Goal: Use online tool/utility: Utilize a website feature to perform a specific function

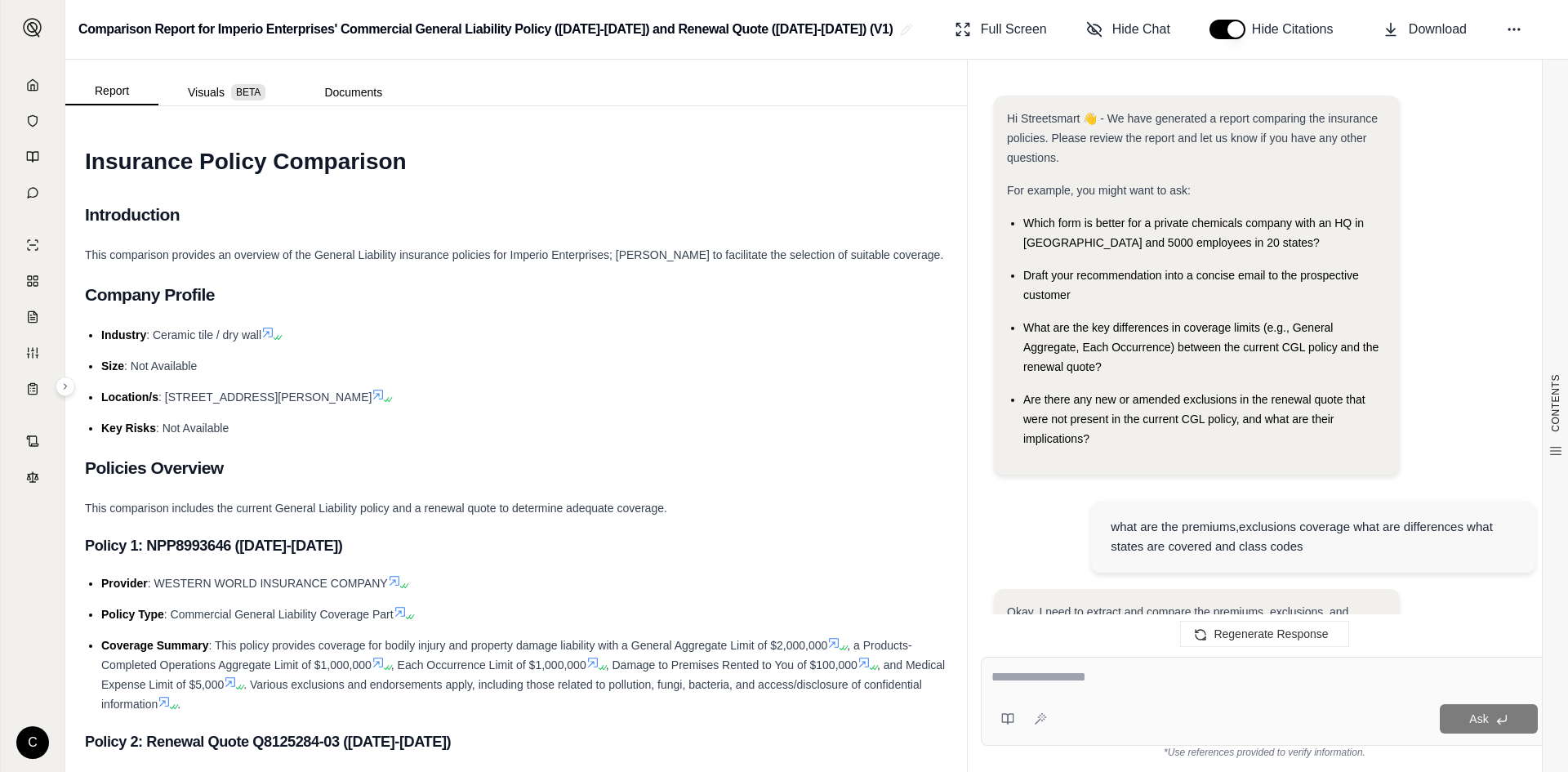
scroll to position [7236, 0]
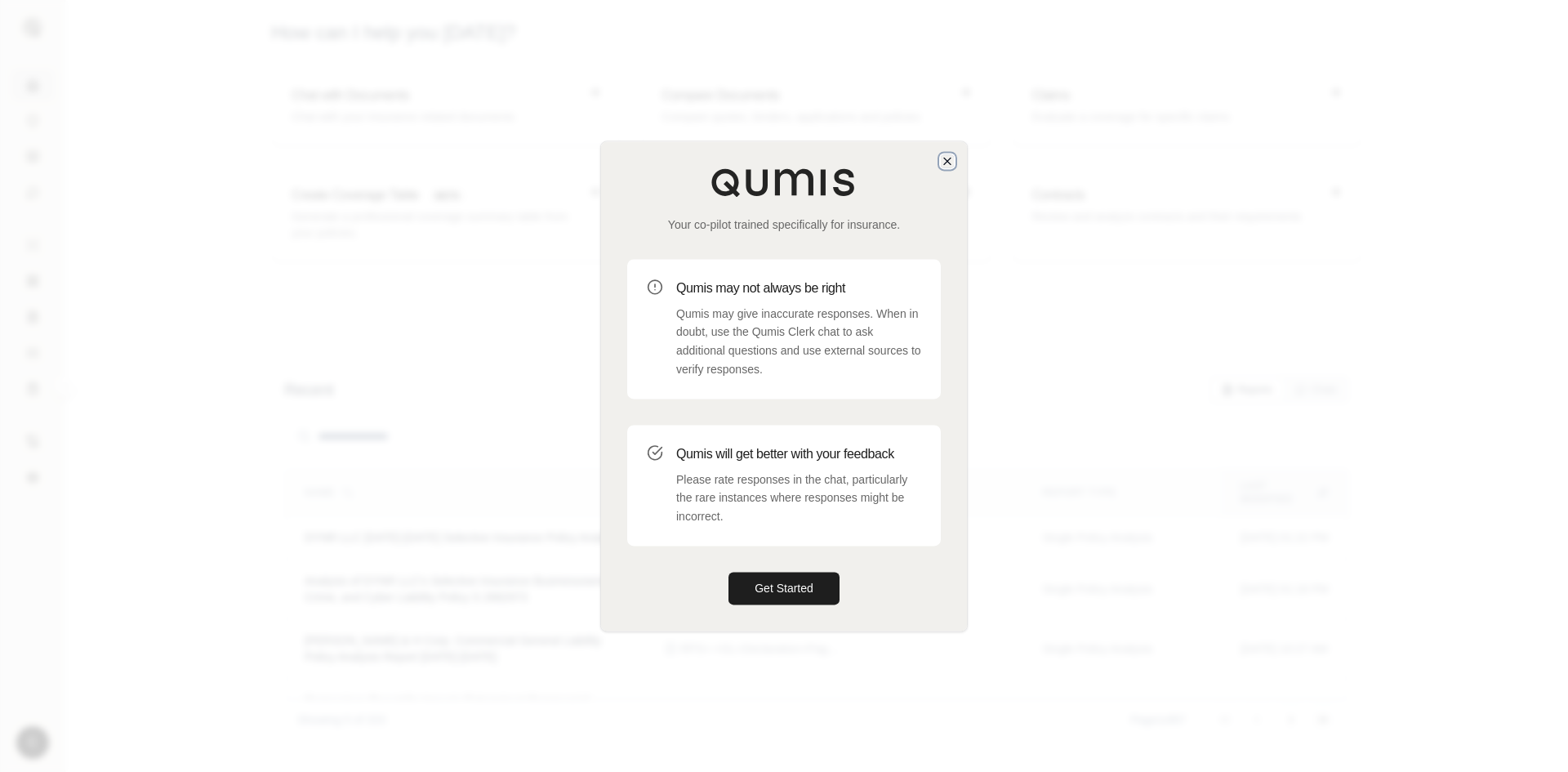
click at [946, 164] on icon "button" at bounding box center [947, 161] width 13 height 13
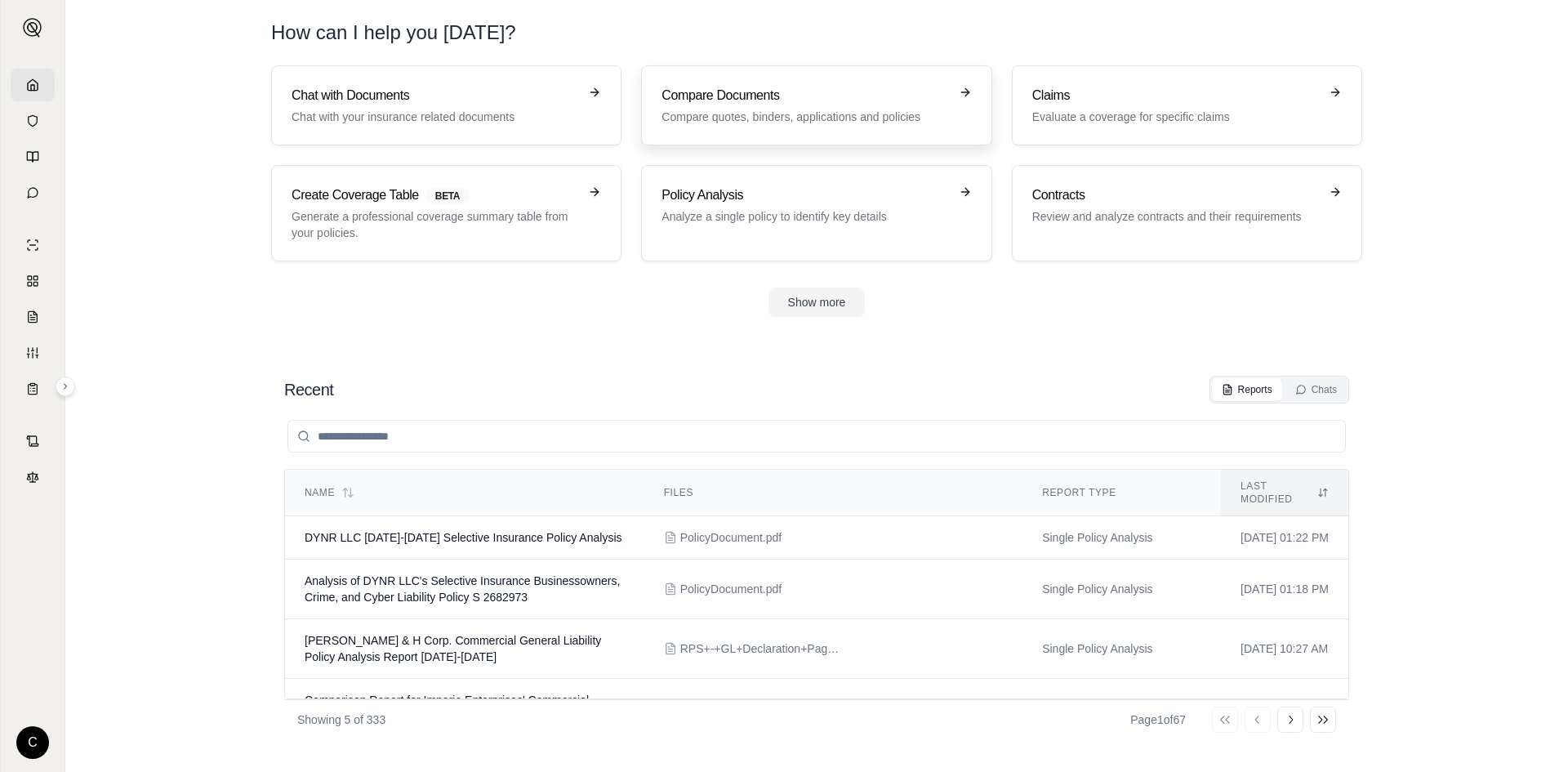
click at [722, 89] on h3 "Compare Documents" at bounding box center [805, 96] width 287 height 20
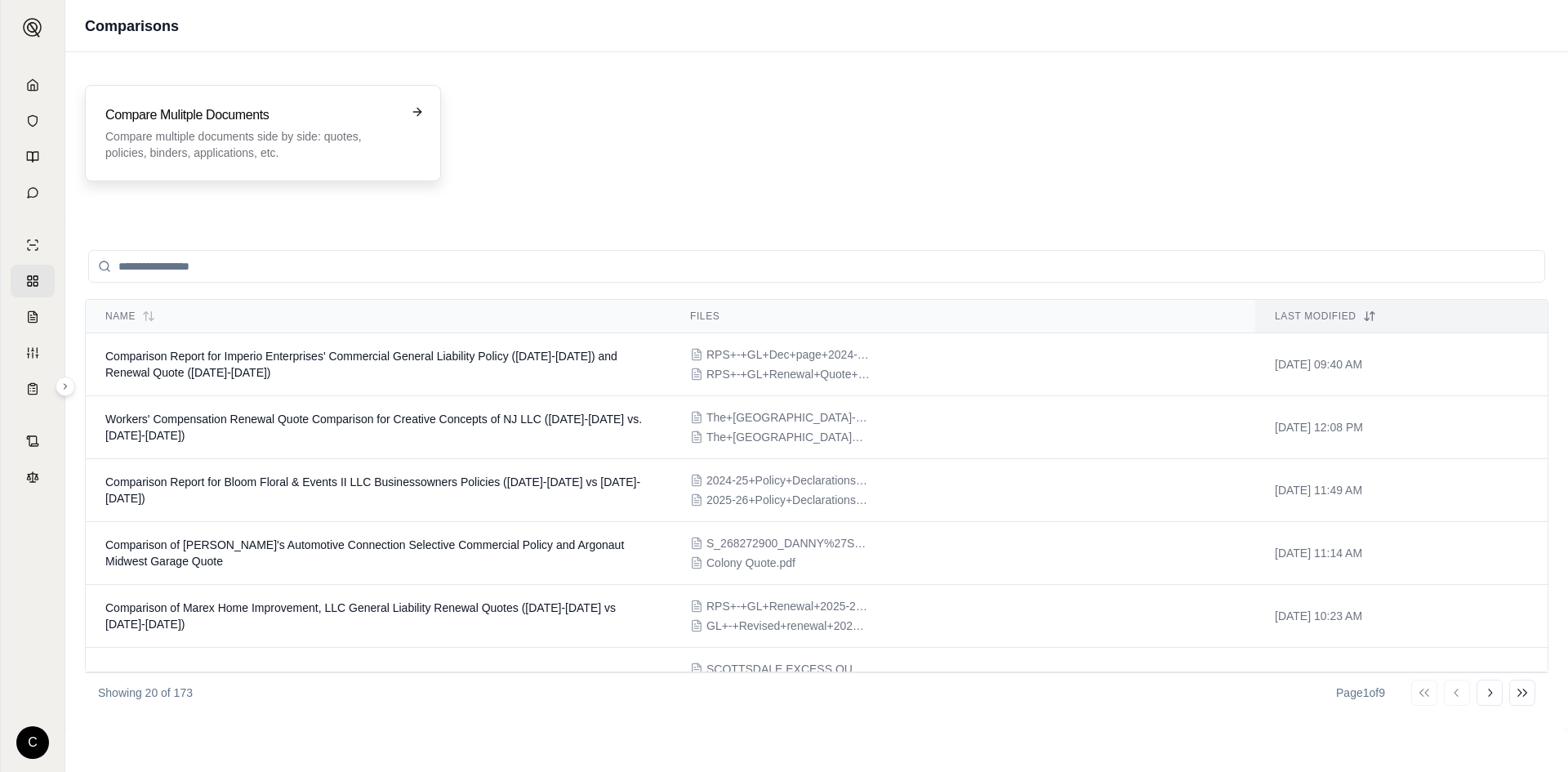
click at [286, 140] on p "Compare multiple documents side by side: quotes, policies, binders, application…" at bounding box center [251, 144] width 293 height 33
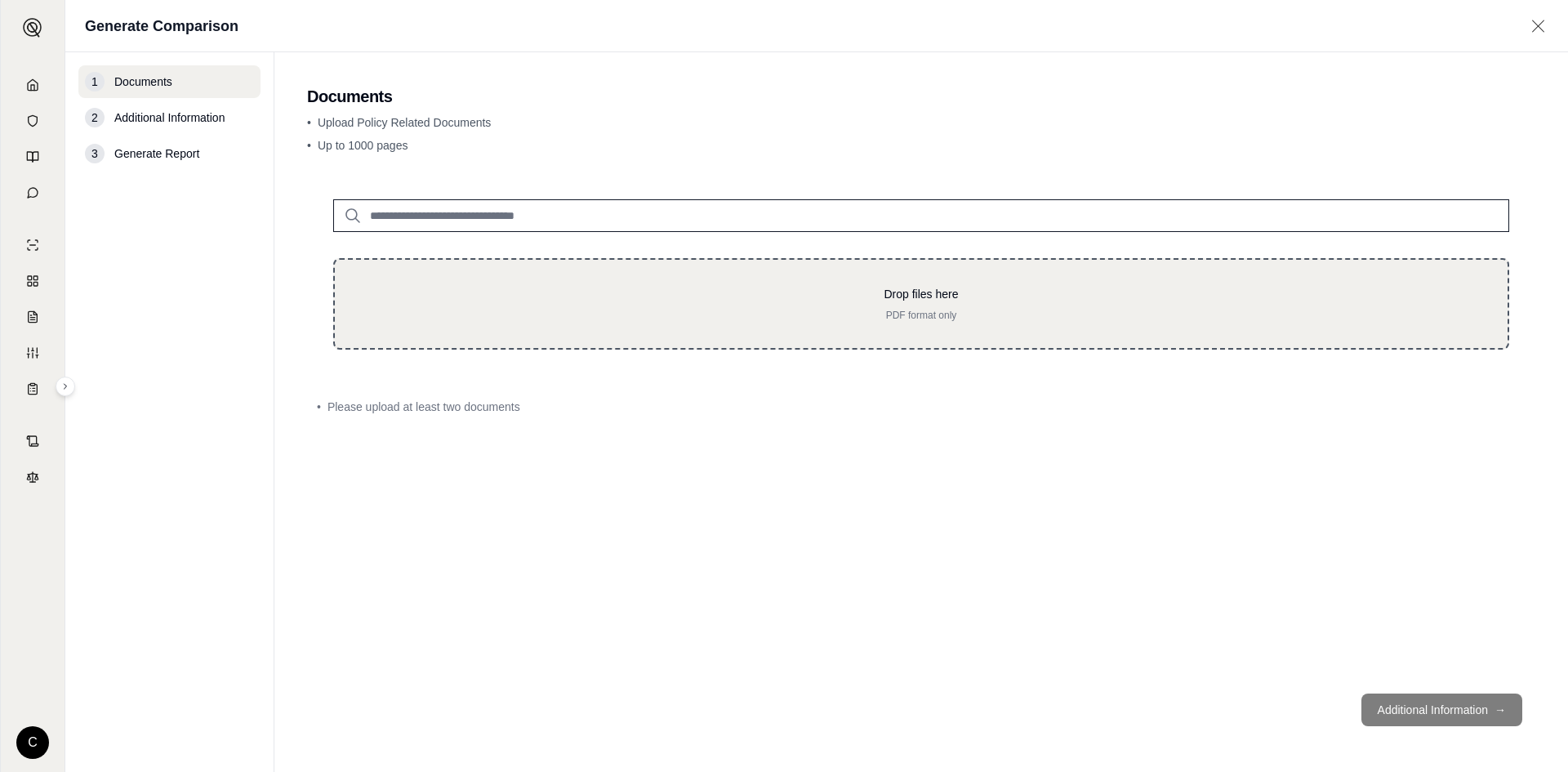
click at [561, 307] on div "Drop files here PDF format only" at bounding box center [922, 304] width 1121 height 36
type input "**********"
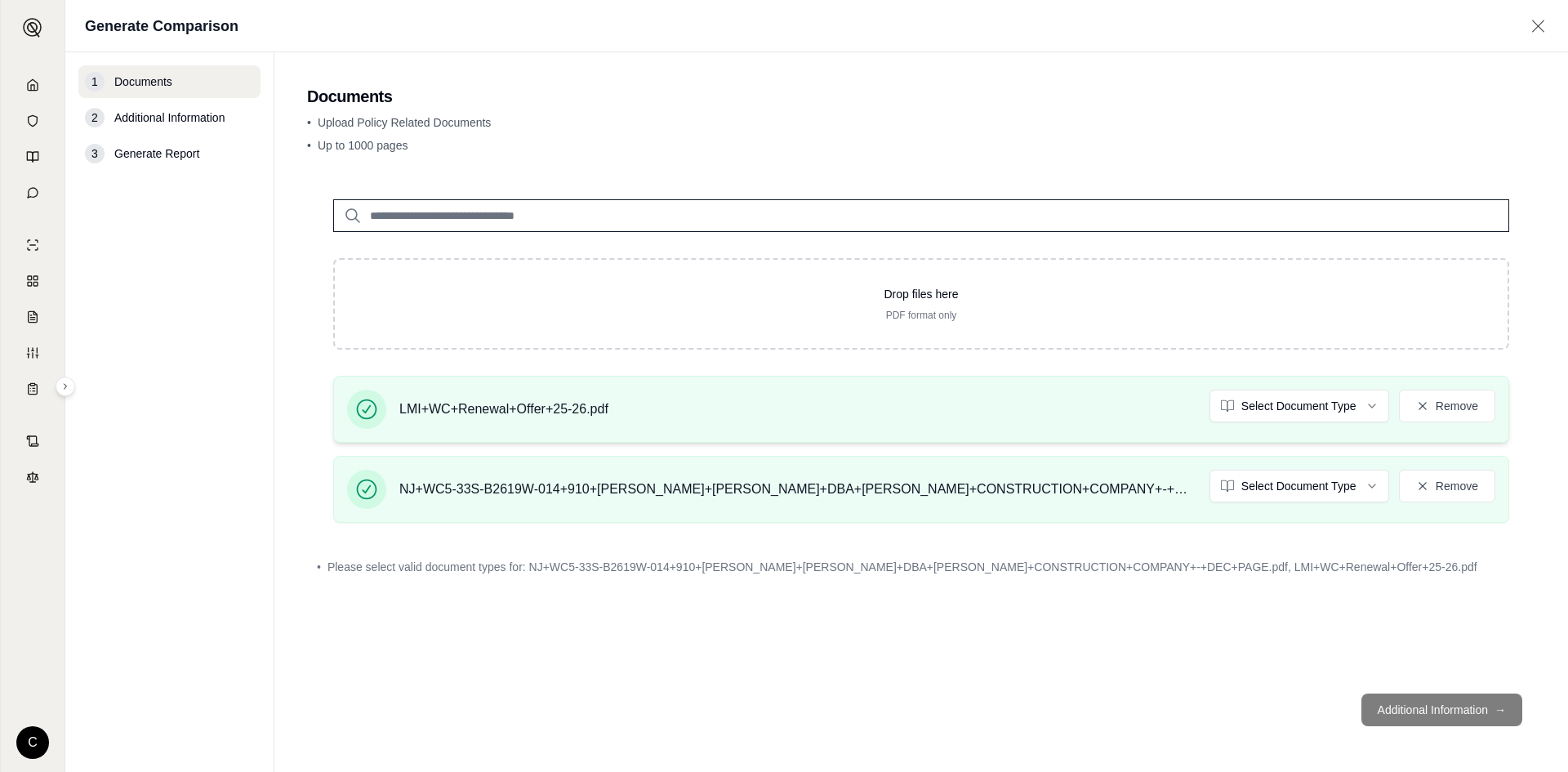
click at [1318, 419] on html "C Generate Comparison 1 Documents 2 Additional Information 3 Generate Report Do…" at bounding box center [784, 386] width 1568 height 772
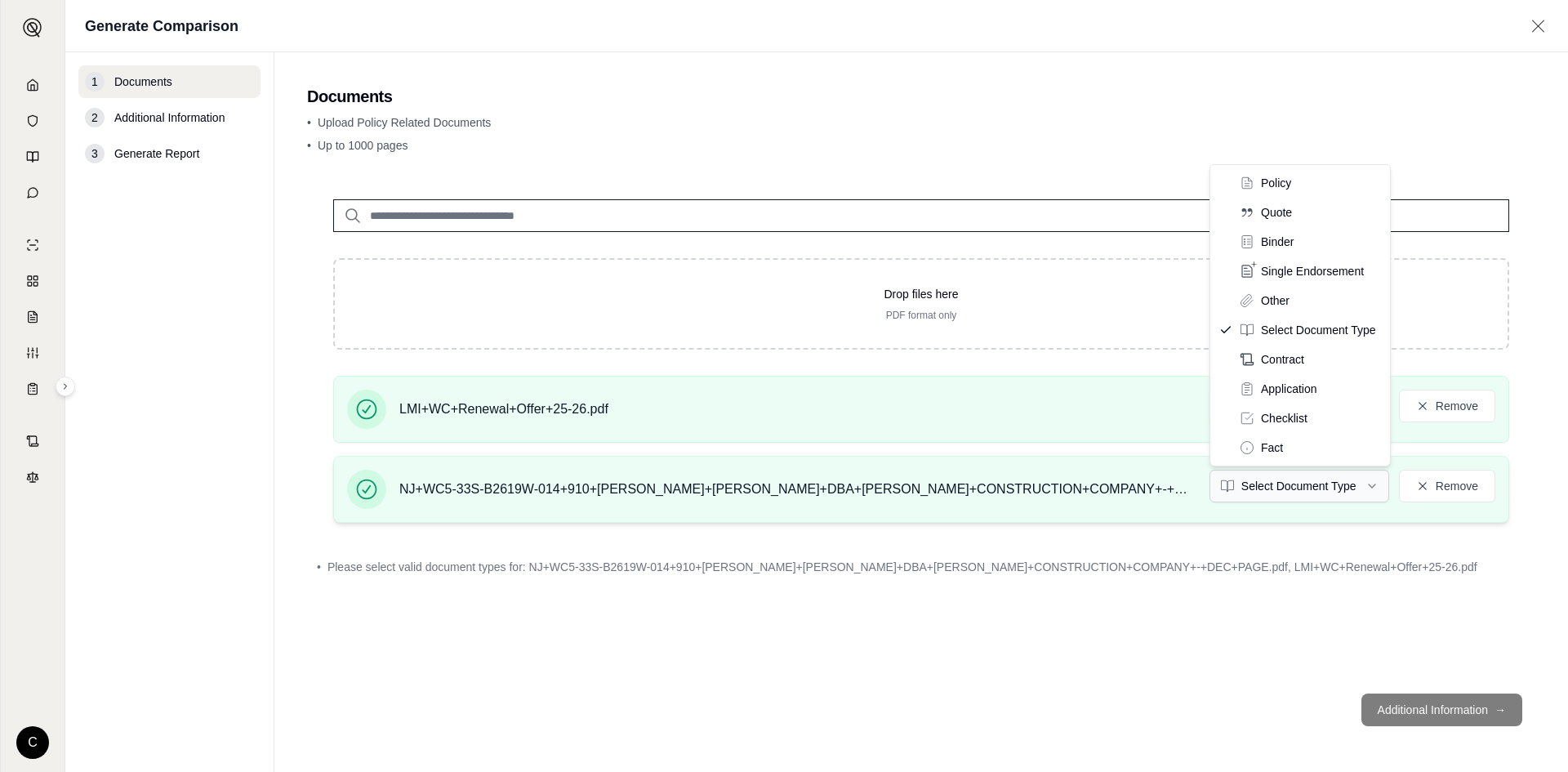
click at [1274, 483] on html "C Generate Comparison 1 Documents 2 Additional Information 3 Generate Report Do…" at bounding box center [784, 386] width 1568 height 772
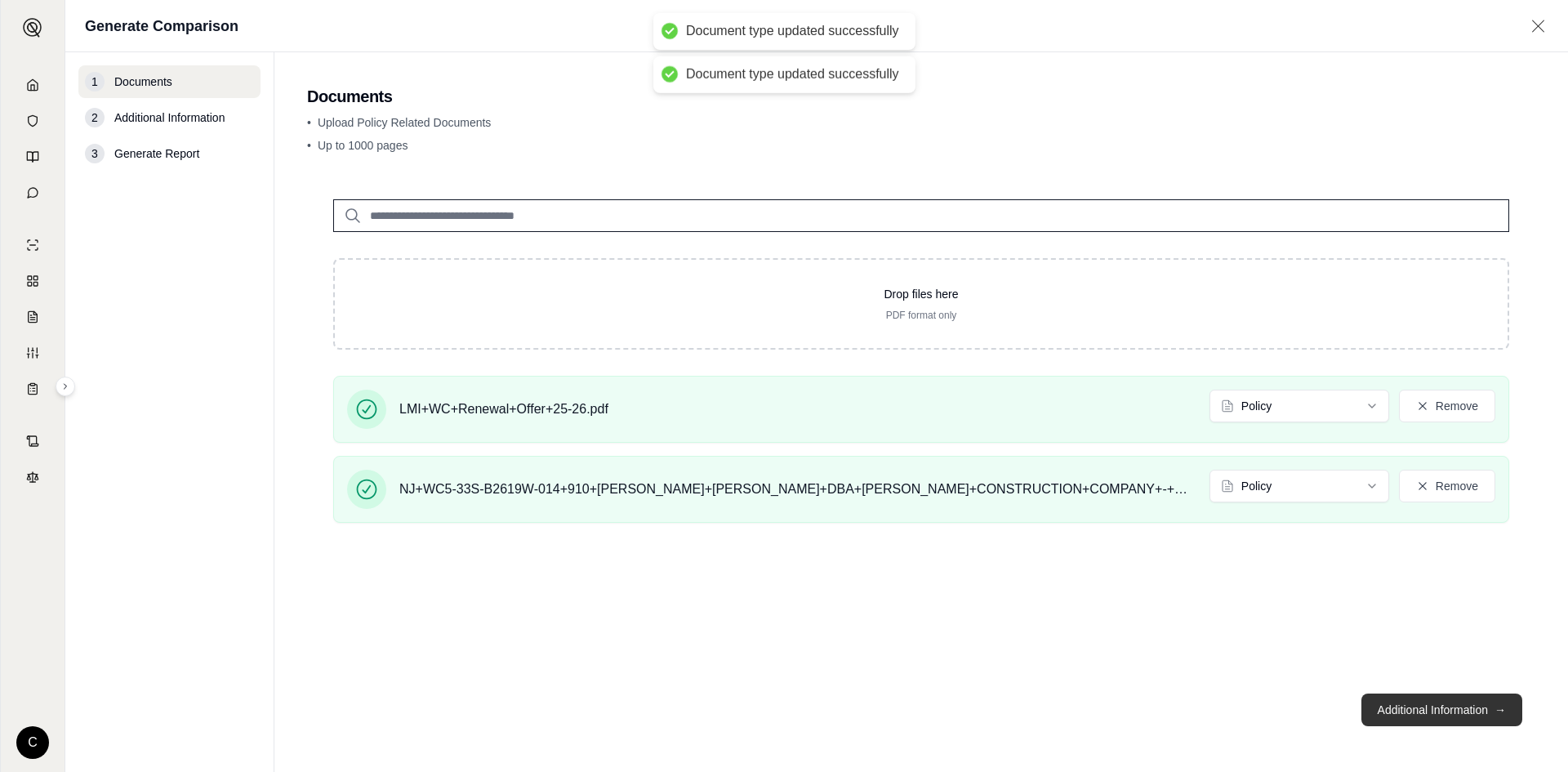
click at [1426, 717] on button "Additional Information →" at bounding box center [1442, 710] width 161 height 33
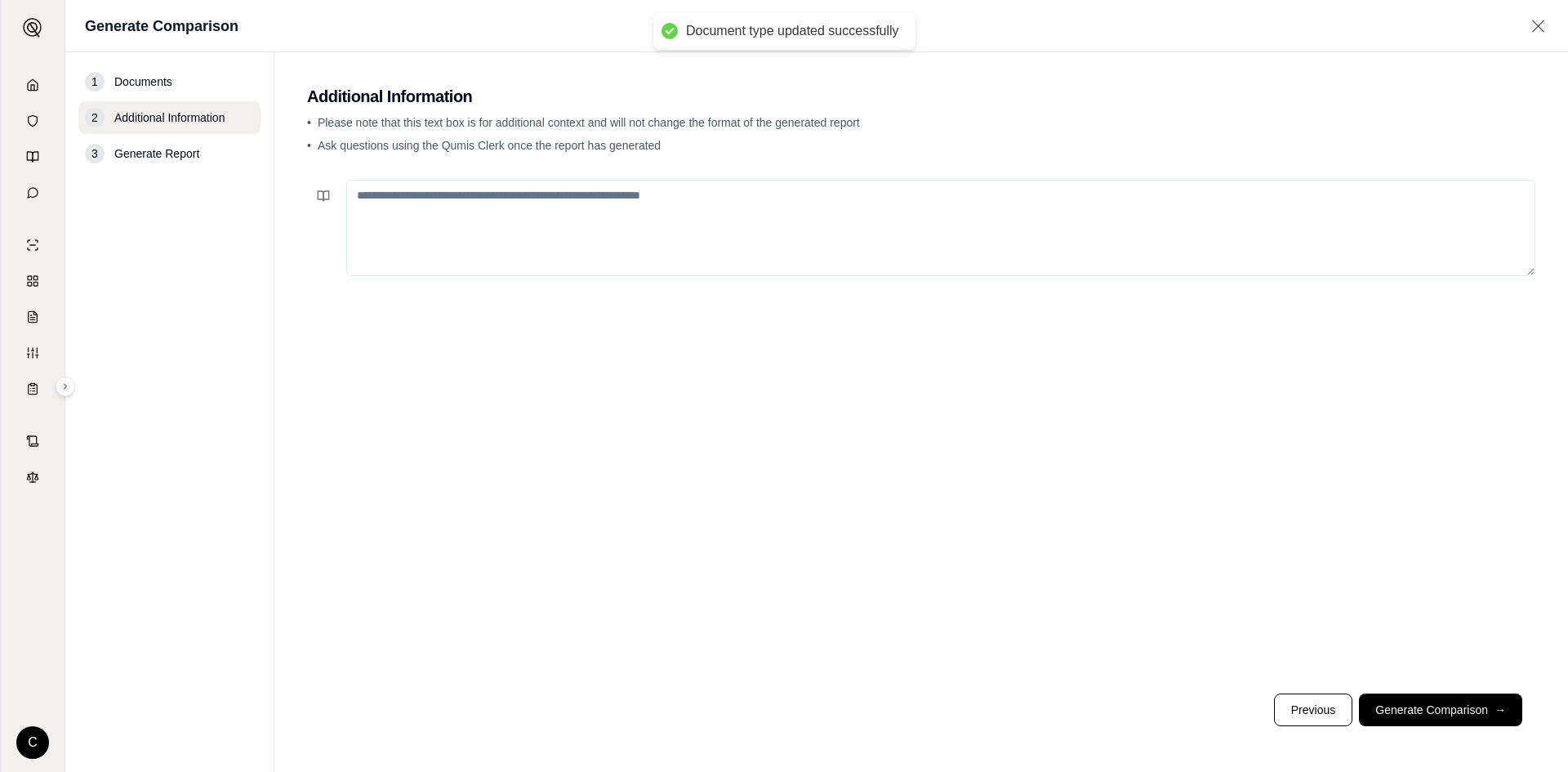
drag, startPoint x: 1430, startPoint y: 722, endPoint x: 1423, endPoint y: 715, distance: 9.9
click at [1428, 720] on button "Generate Comparison →" at bounding box center [1440, 710] width 163 height 33
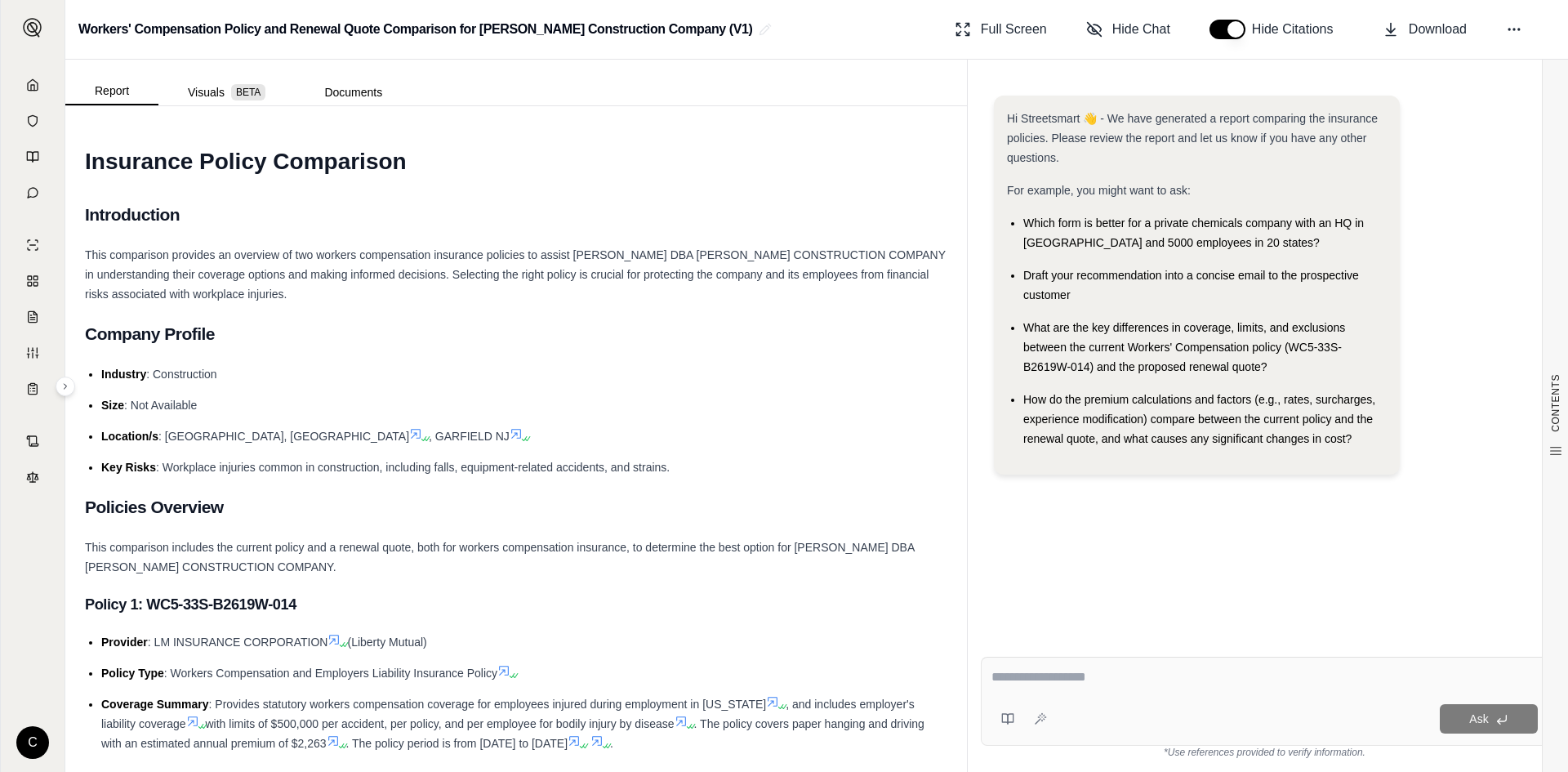
click at [1123, 681] on textarea at bounding box center [1264, 677] width 546 height 20
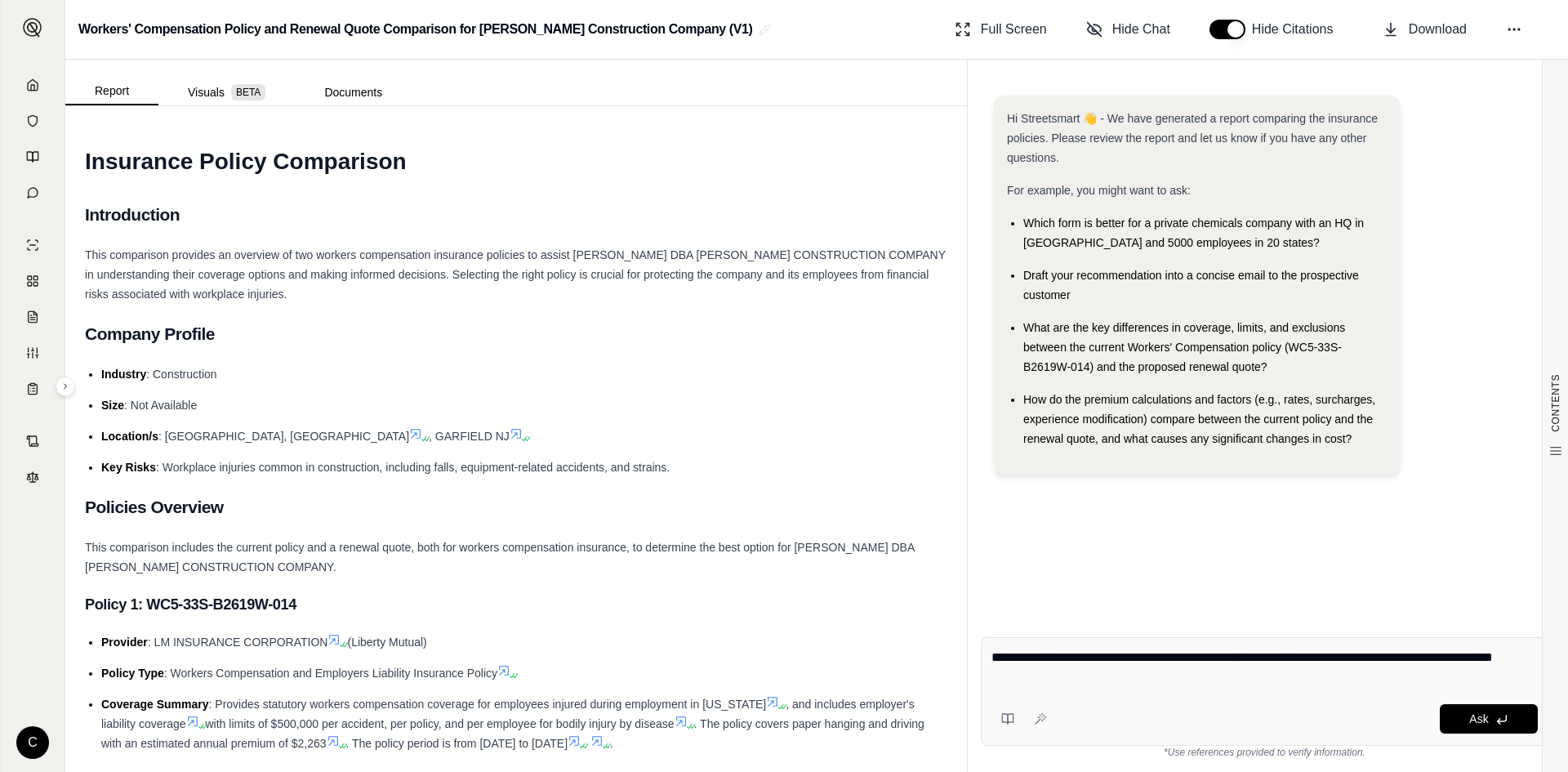
type textarea "**********"
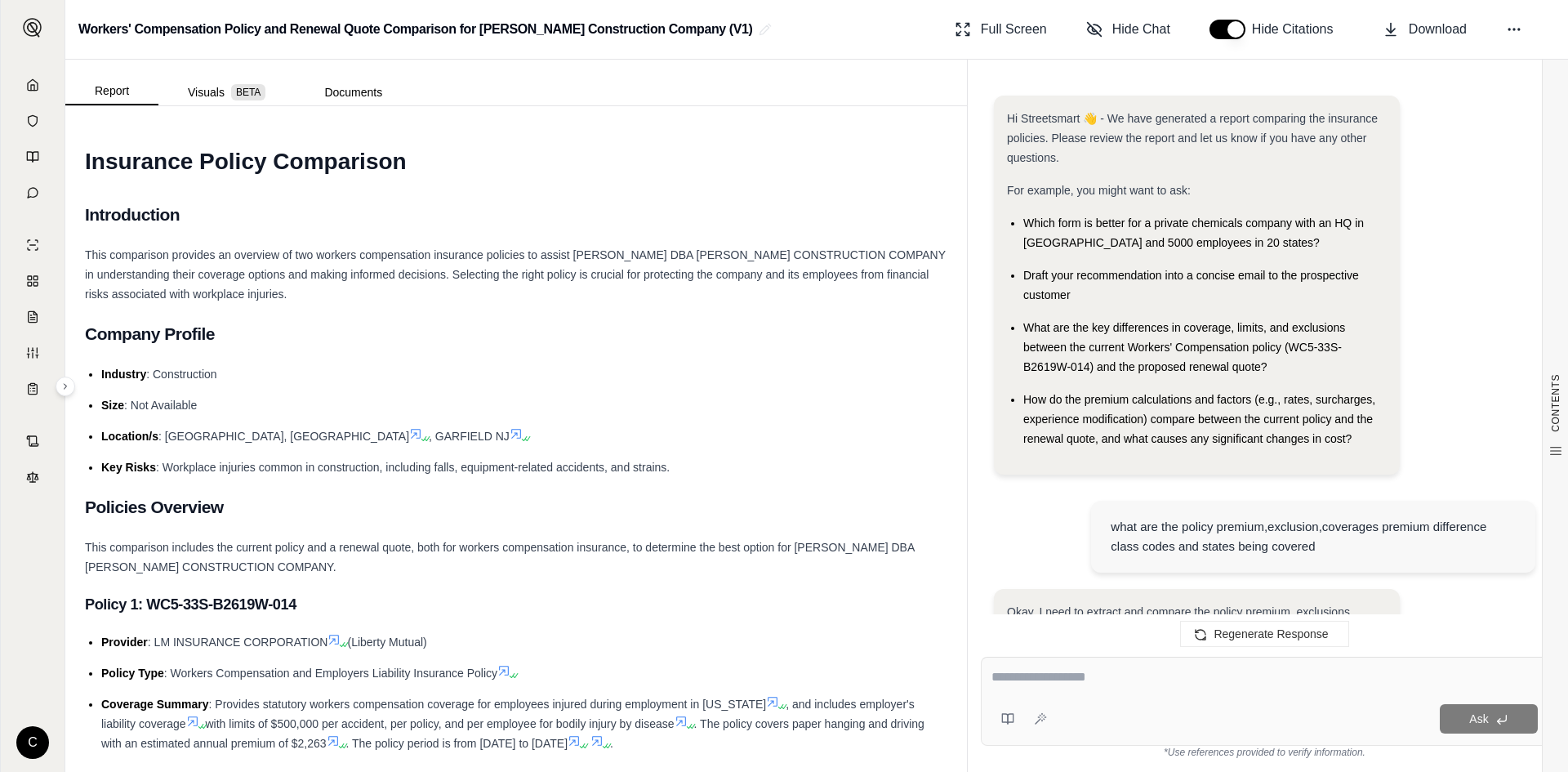
scroll to position [3005, 0]
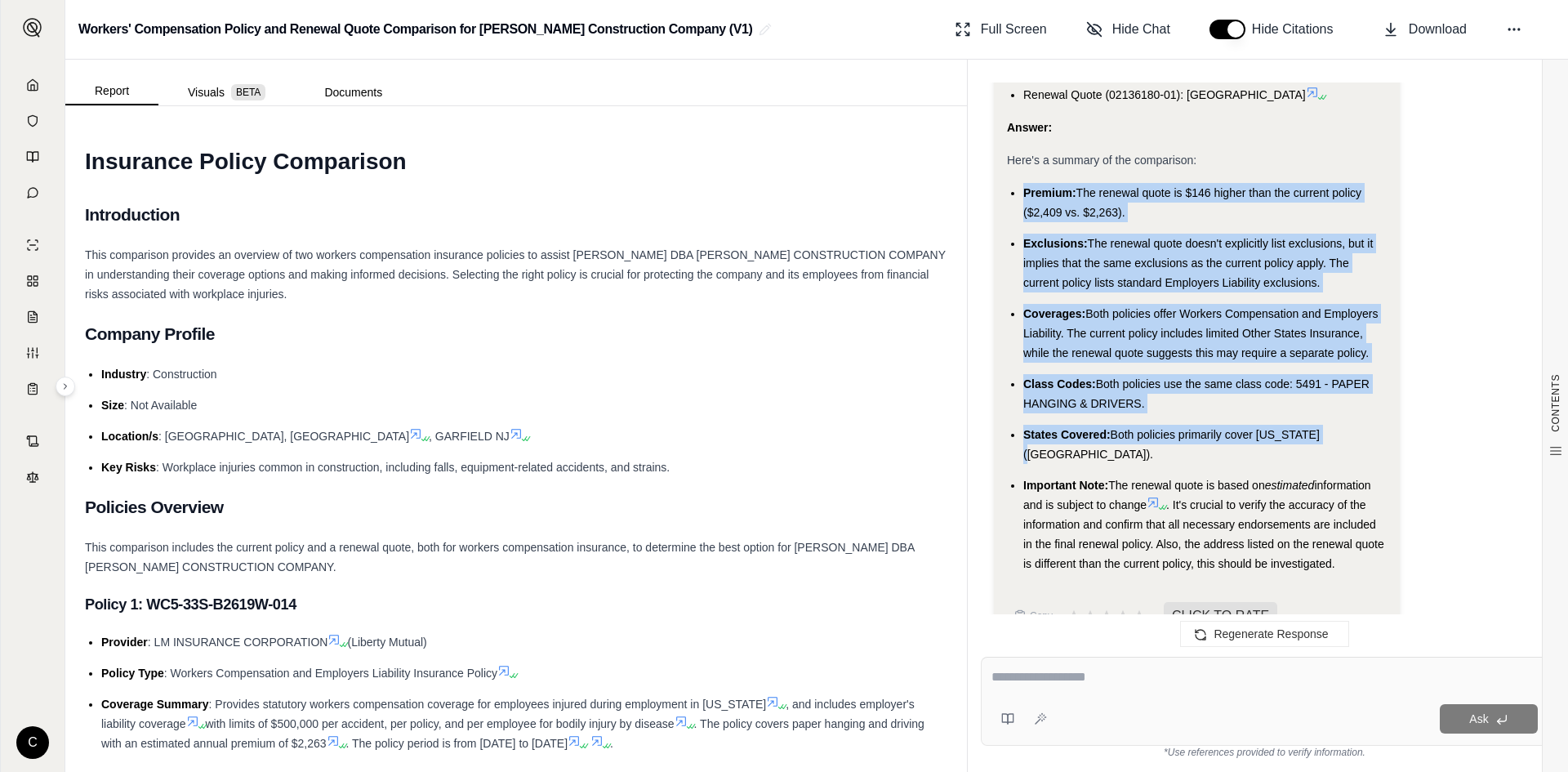
drag, startPoint x: 1026, startPoint y: 168, endPoint x: 1323, endPoint y: 411, distance: 383.7
click at [1323, 411] on ul "Premium: The renewal quote is $146 higher than the current policy ($2,409 vs. $…" at bounding box center [1196, 378] width 380 height 390
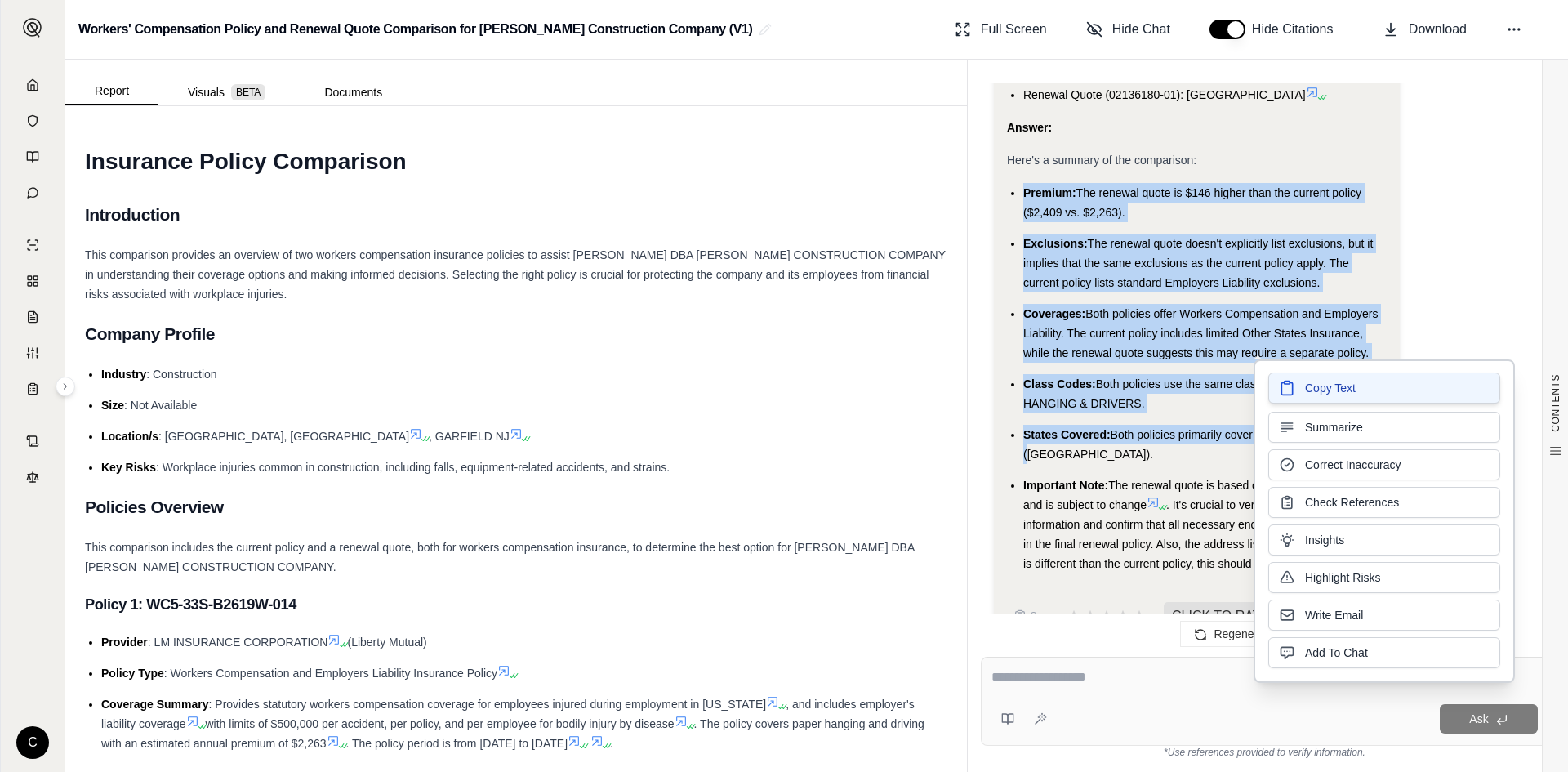
click at [1374, 387] on button "Copy Text" at bounding box center [1384, 388] width 232 height 31
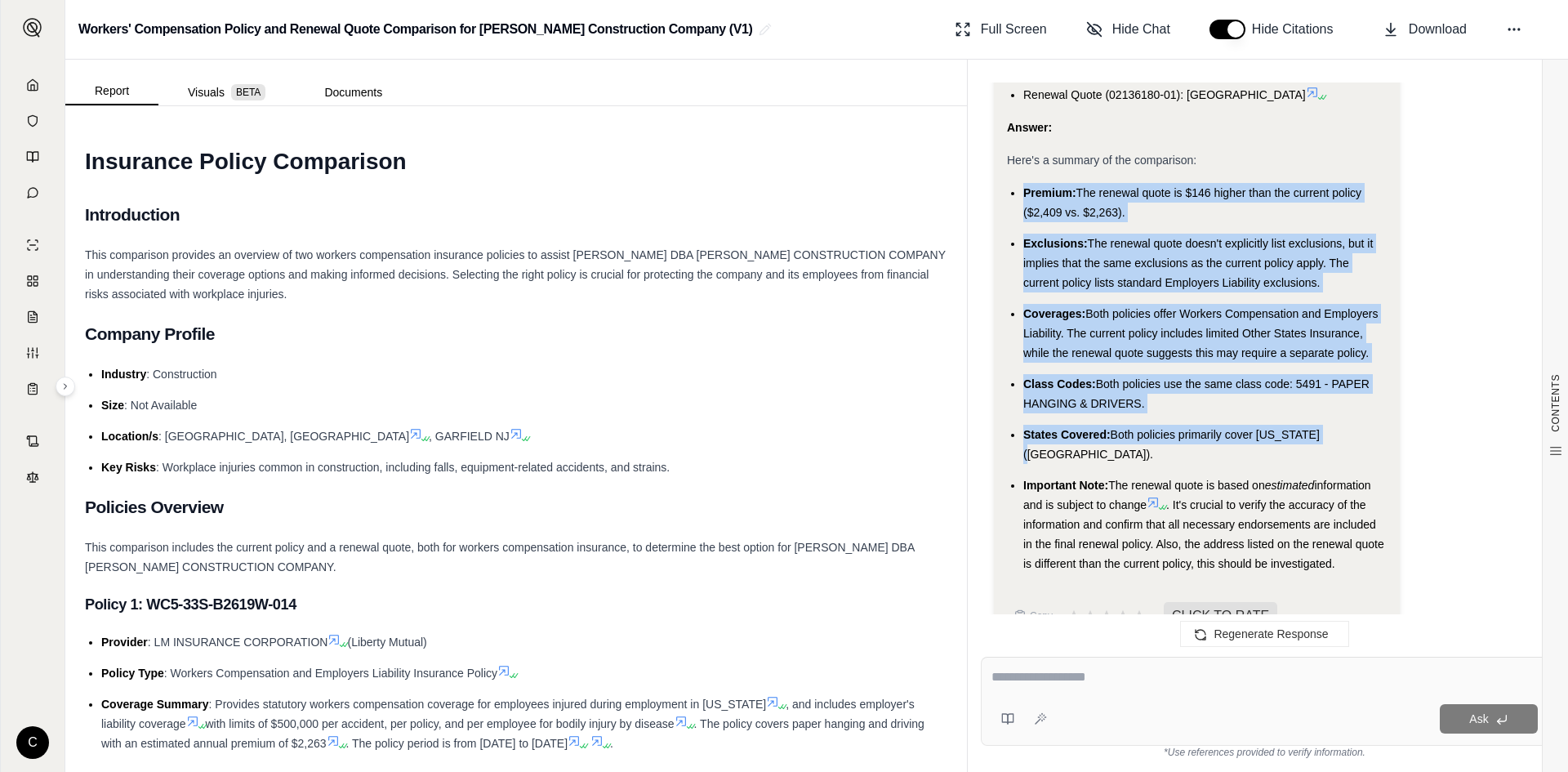
drag, startPoint x: 1034, startPoint y: 695, endPoint x: 1003, endPoint y: 637, distance: 65.8
click at [1034, 696] on div "Ask" at bounding box center [1265, 701] width 568 height 89
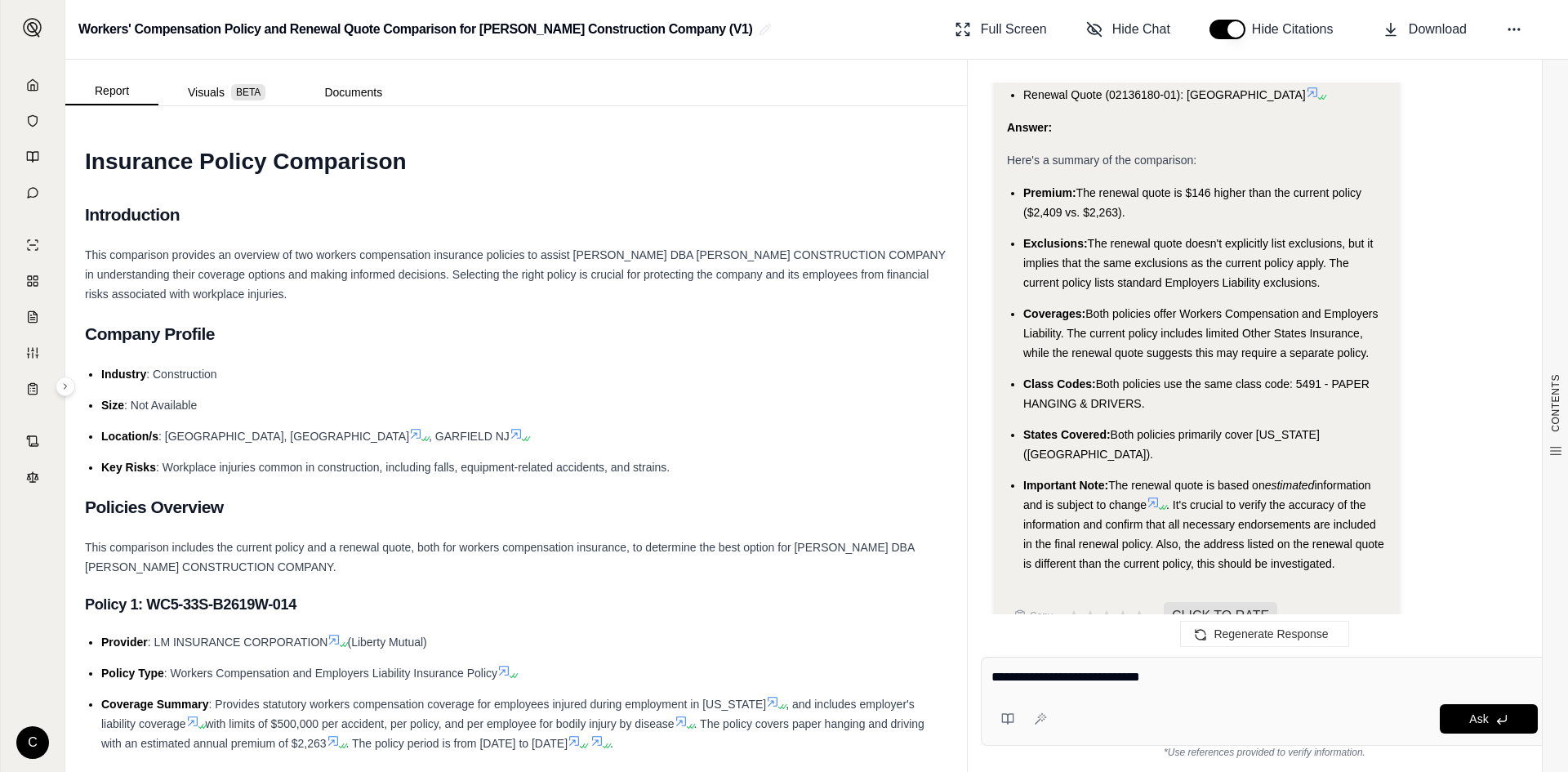
type textarea "**********"
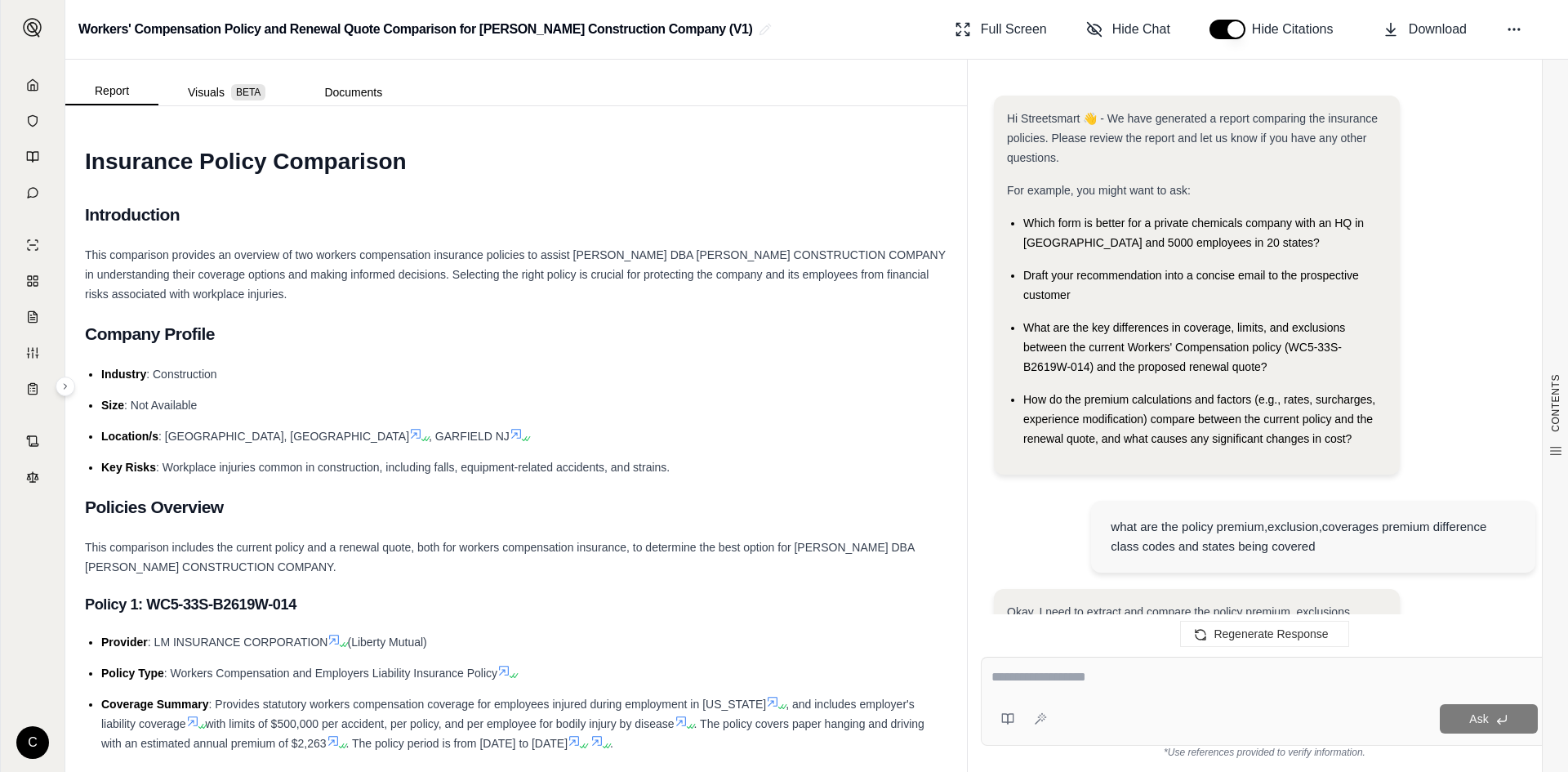
scroll to position [5494, 0]
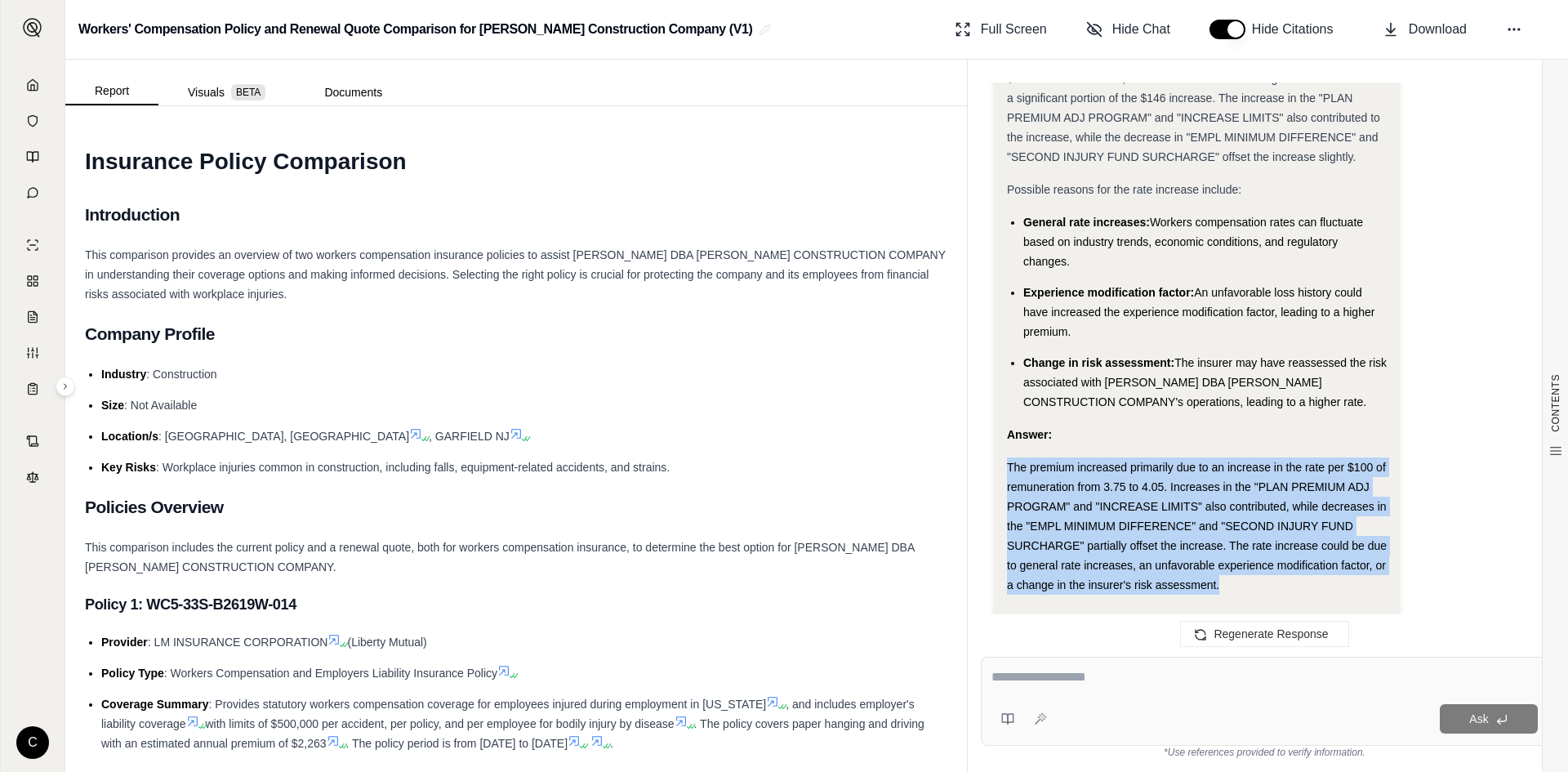
drag, startPoint x: 1010, startPoint y: 407, endPoint x: 1296, endPoint y: 518, distance: 306.8
click at [1296, 518] on div "The premium increased primarily due to an increase in the rate per $100 of remu…" at bounding box center [1196, 526] width 380 height 138
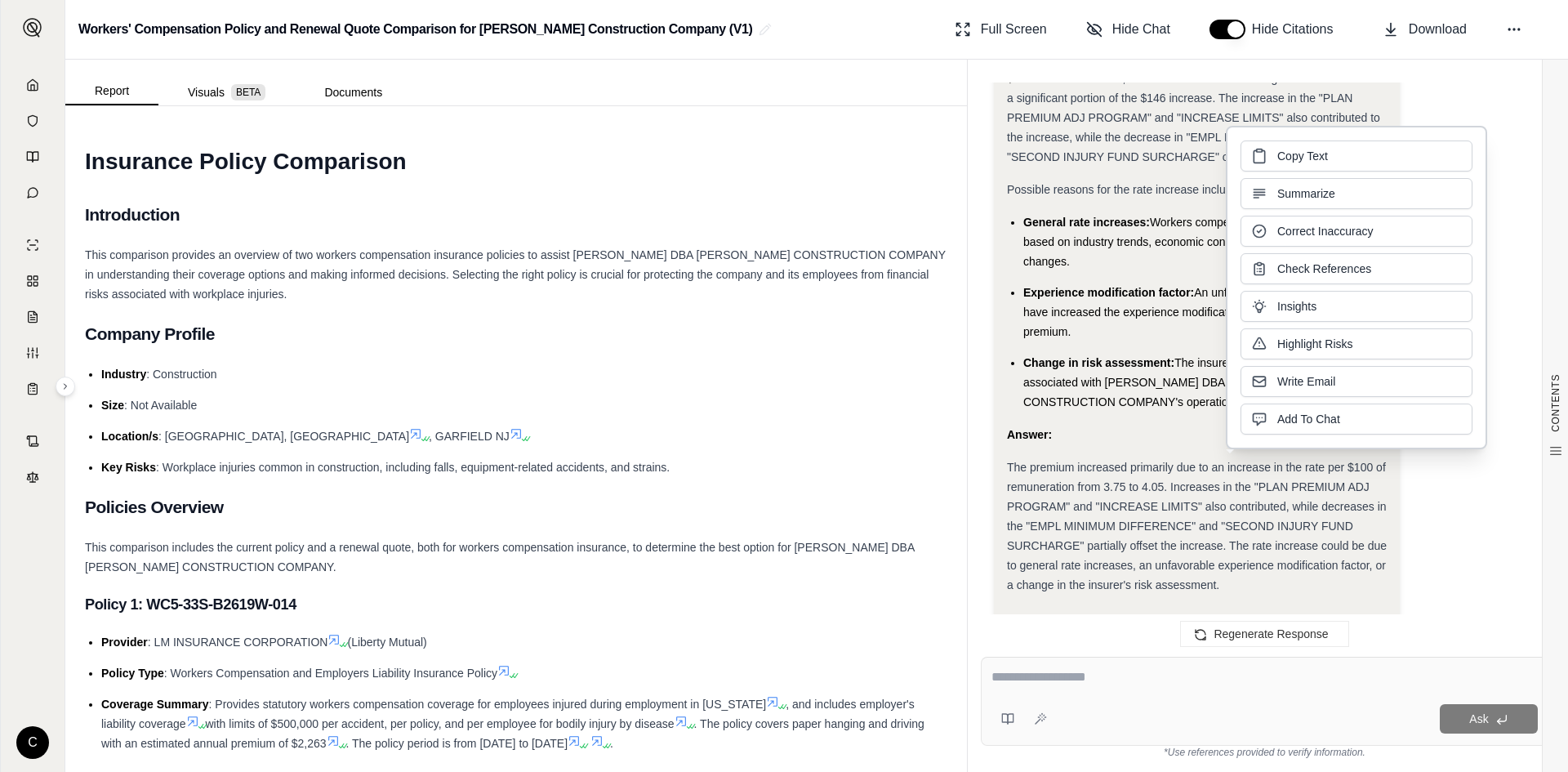
drag, startPoint x: 1232, startPoint y: 420, endPoint x: 1017, endPoint y: 394, distance: 216.6
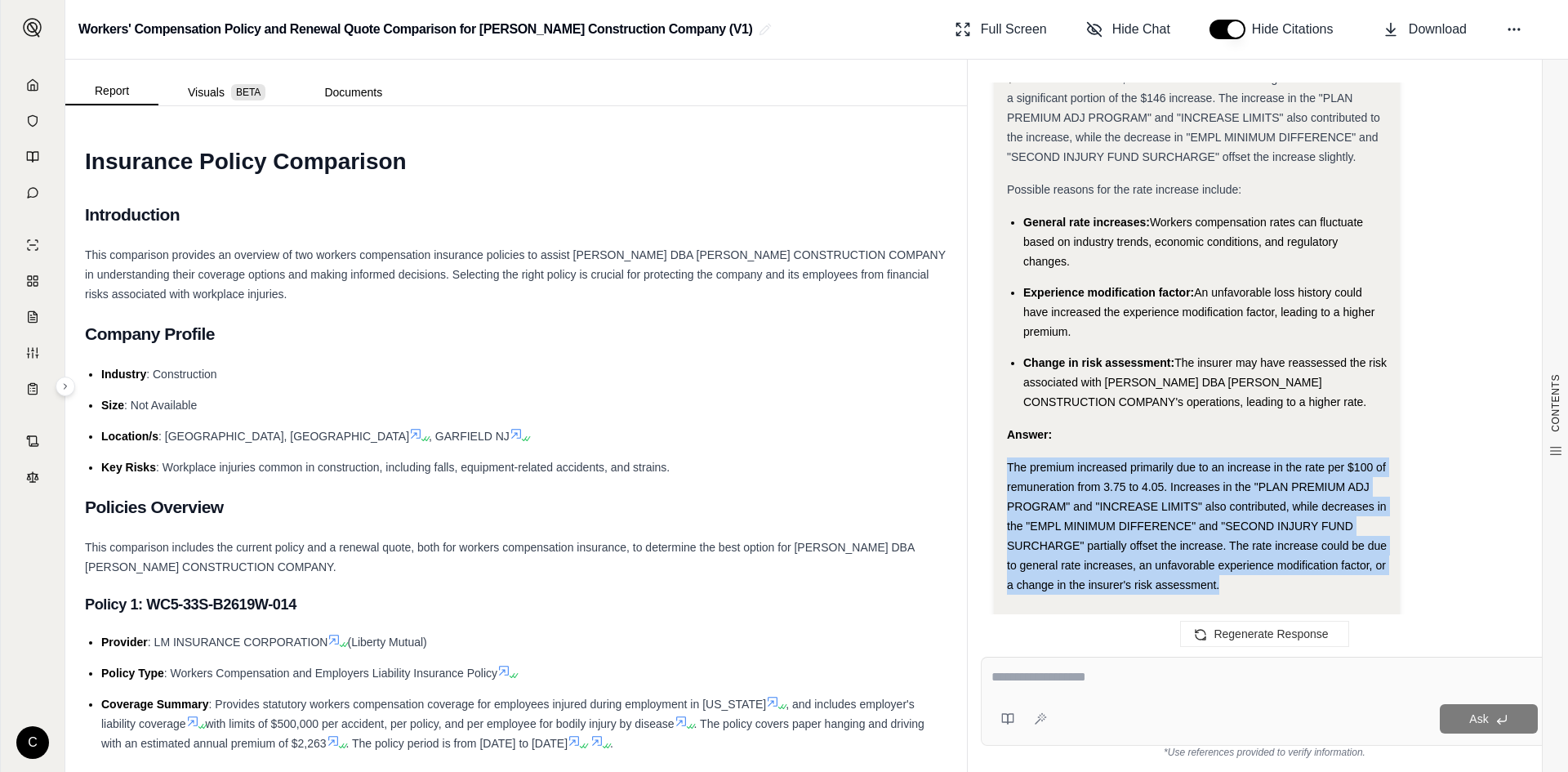
drag, startPoint x: 1007, startPoint y: 403, endPoint x: 1254, endPoint y: 498, distance: 264.6
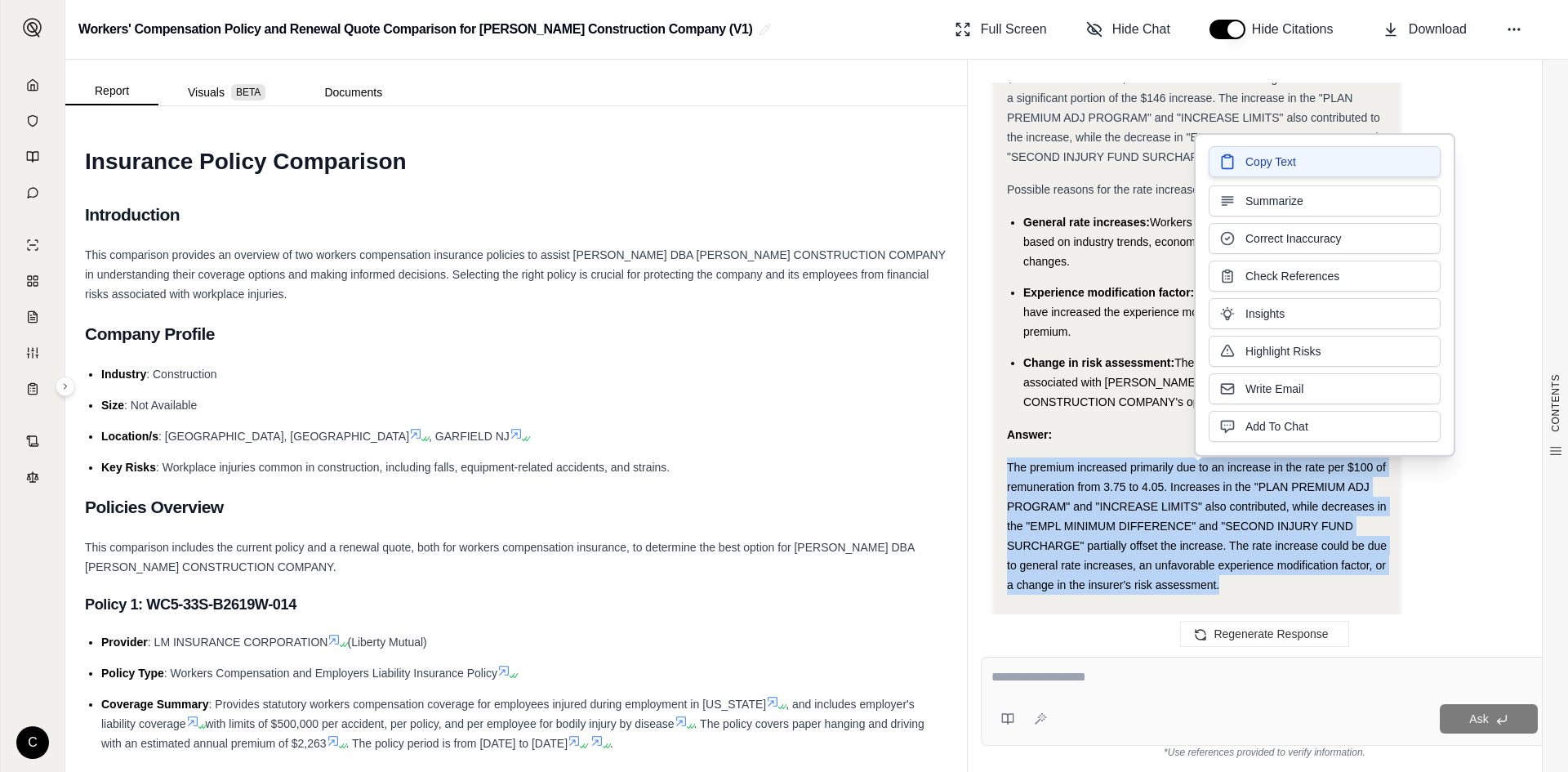
click at [1282, 167] on span "Copy Text" at bounding box center [1271, 162] width 51 height 16
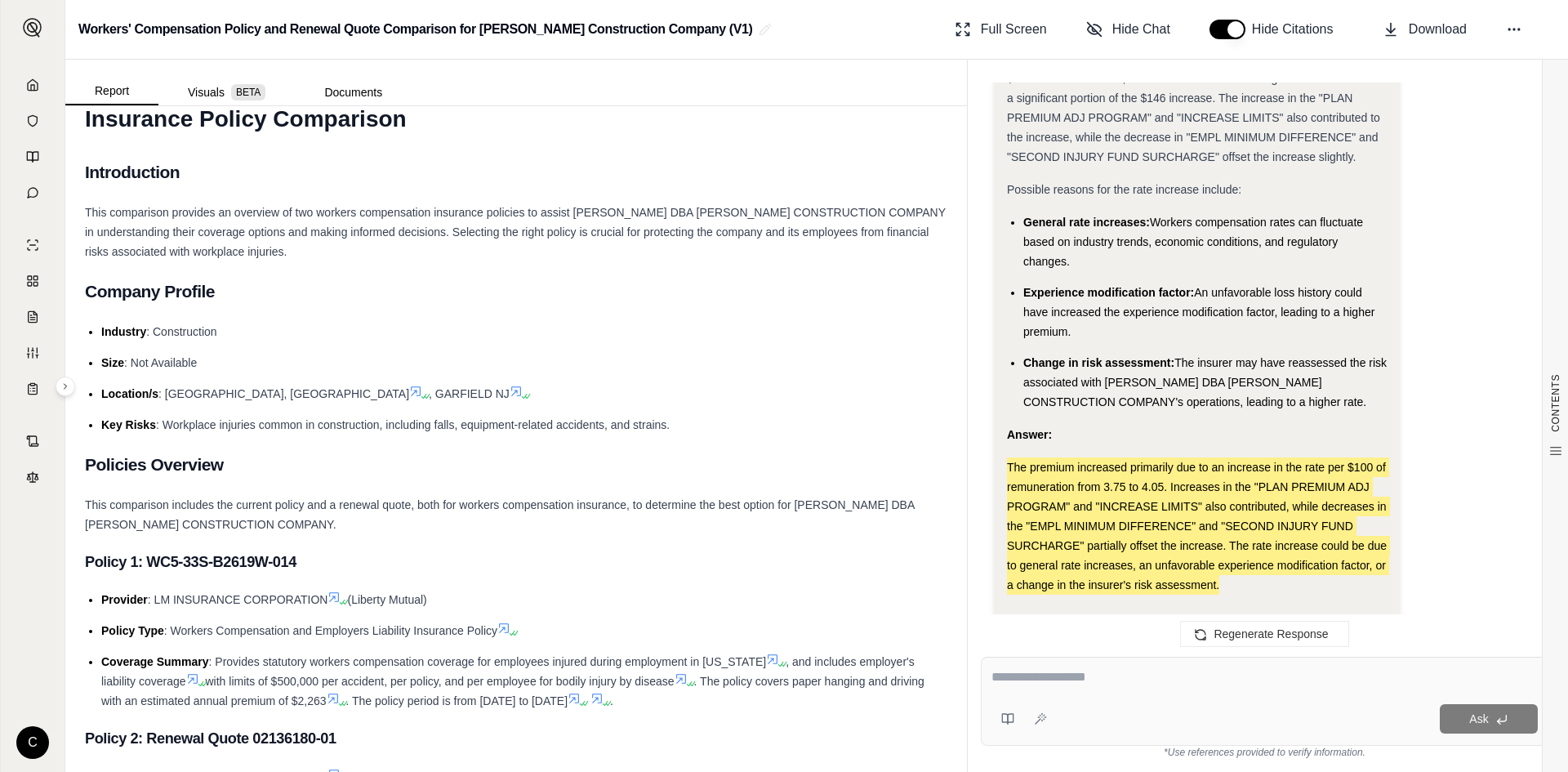
scroll to position [81, 0]
